Goal: Task Accomplishment & Management: Manage account settings

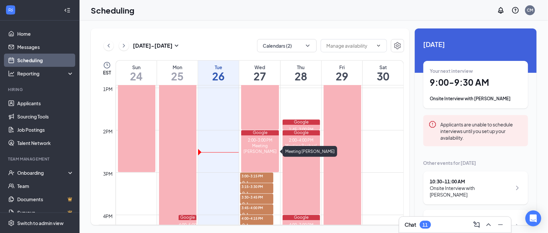
scroll to position [639, 0]
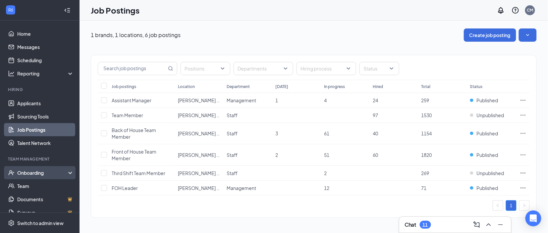
click at [39, 176] on div "Onboarding" at bounding box center [42, 173] width 51 height 7
click at [32, 184] on link "Overview" at bounding box center [45, 186] width 57 height 13
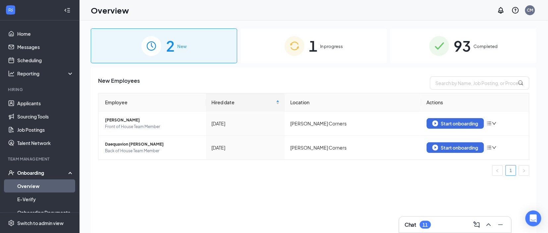
click at [484, 57] on div "93 Completed" at bounding box center [463, 46] width 147 height 35
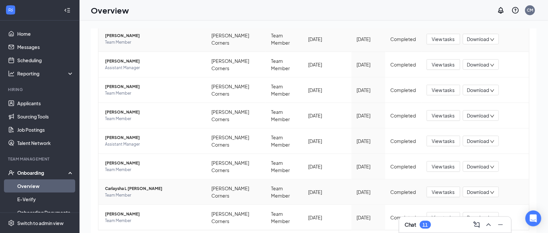
scroll to position [30, 0]
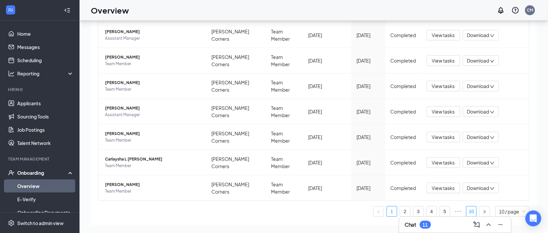
click at [472, 207] on link "10" at bounding box center [472, 212] width 10 height 10
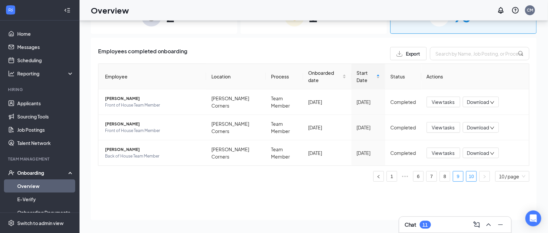
click at [461, 172] on link "9" at bounding box center [458, 177] width 10 height 10
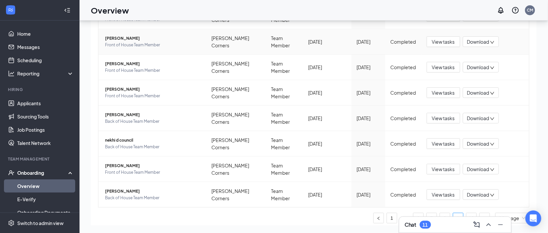
scroll to position [141, 0]
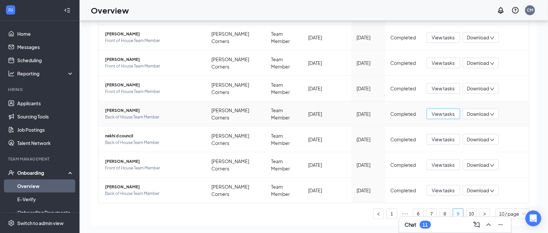
click at [441, 110] on span "View tasks" at bounding box center [443, 113] width 23 height 7
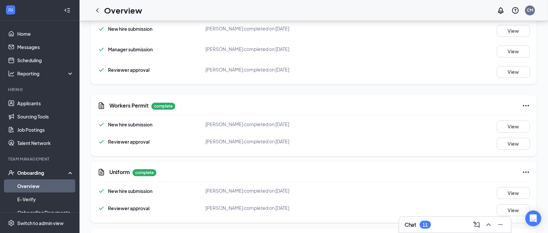
scroll to position [603, 0]
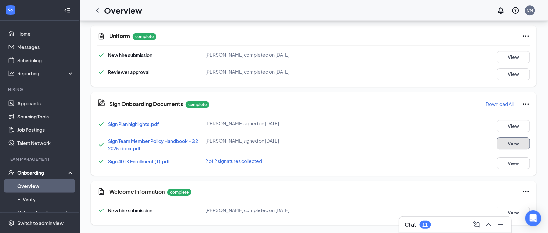
click at [509, 146] on button "View" at bounding box center [513, 144] width 33 height 12
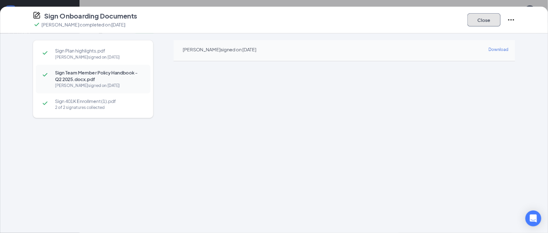
click at [482, 20] on button "Close" at bounding box center [484, 19] width 33 height 13
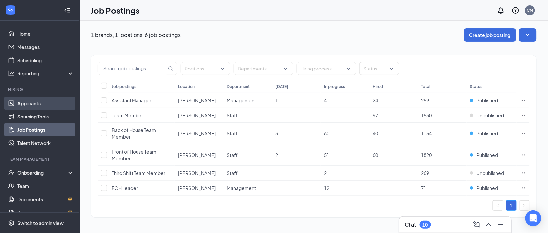
click at [33, 99] on link "Applicants" at bounding box center [45, 103] width 57 height 13
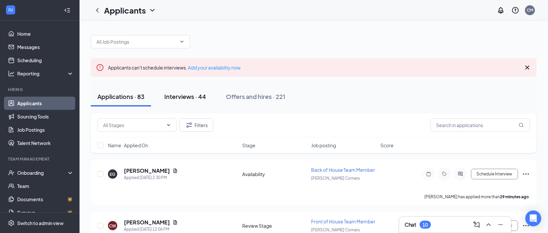
click at [178, 97] on div "Interviews · 44" at bounding box center [185, 96] width 42 height 8
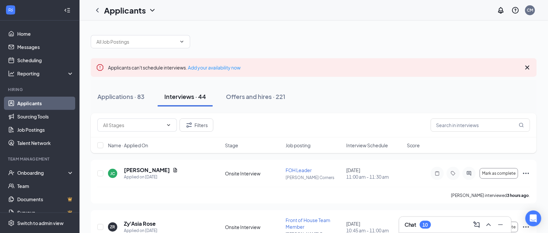
click at [388, 145] on span "Interview Schedule" at bounding box center [367, 145] width 42 height 7
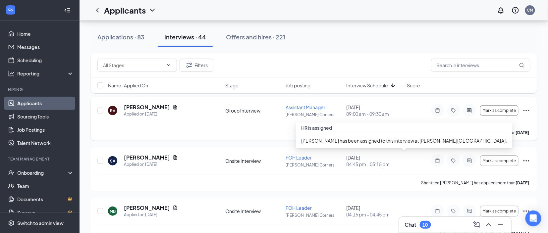
scroll to position [69, 0]
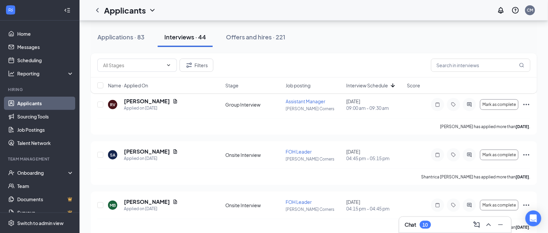
click at [392, 87] on icon "ArrowDown" at bounding box center [393, 86] width 4 height 4
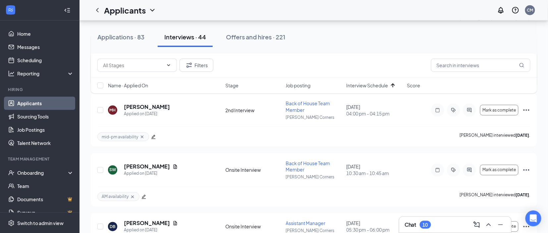
scroll to position [244, 0]
click at [446, 226] on div "Chat 10" at bounding box center [455, 225] width 101 height 11
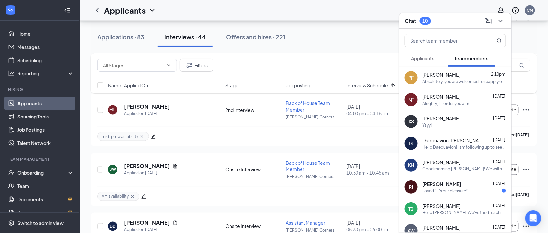
click at [443, 21] on div "Chat 10" at bounding box center [455, 21] width 101 height 10
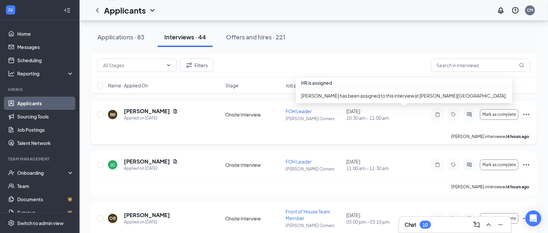
scroll to position [697, 0]
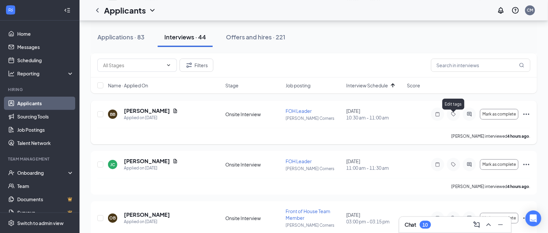
click at [450, 116] on icon "Tag" at bounding box center [454, 114] width 8 height 5
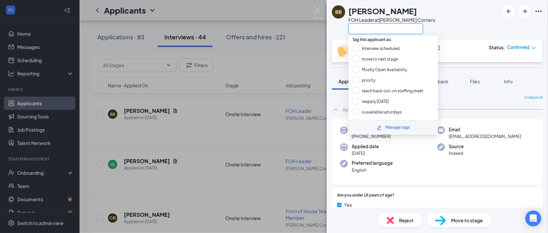
click at [370, 30] on input "text" at bounding box center [386, 29] width 75 height 11
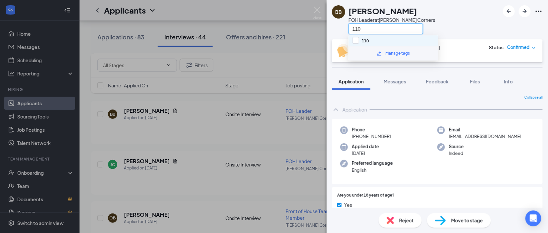
type input "110"
click at [376, 39] on div "110" at bounding box center [394, 40] width 90 height 11
checkbox input "true"
click at [468, 7] on div "BB [PERSON_NAME] FOH Leader at [PERSON_NAME][GEOGRAPHIC_DATA] 110" at bounding box center [437, 19] width 221 height 39
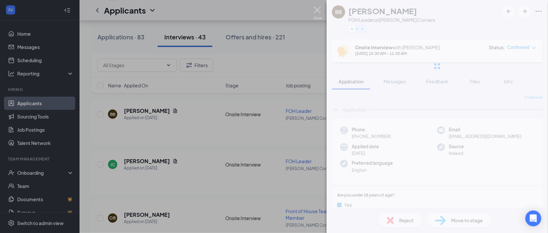
click at [315, 12] on img at bounding box center [318, 13] width 8 height 13
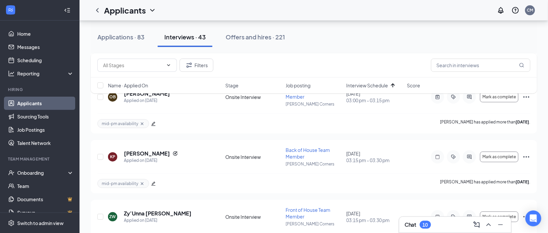
scroll to position [757, 0]
